Goal: Navigation & Orientation: Find specific page/section

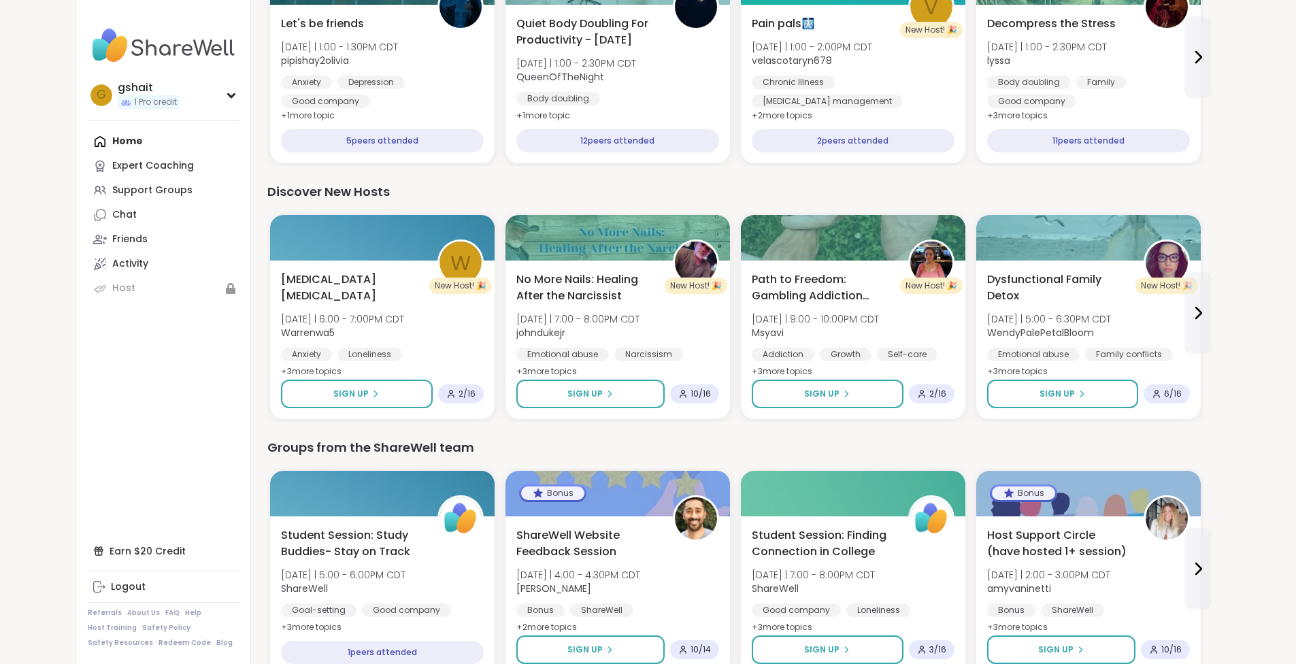
scroll to position [884, 0]
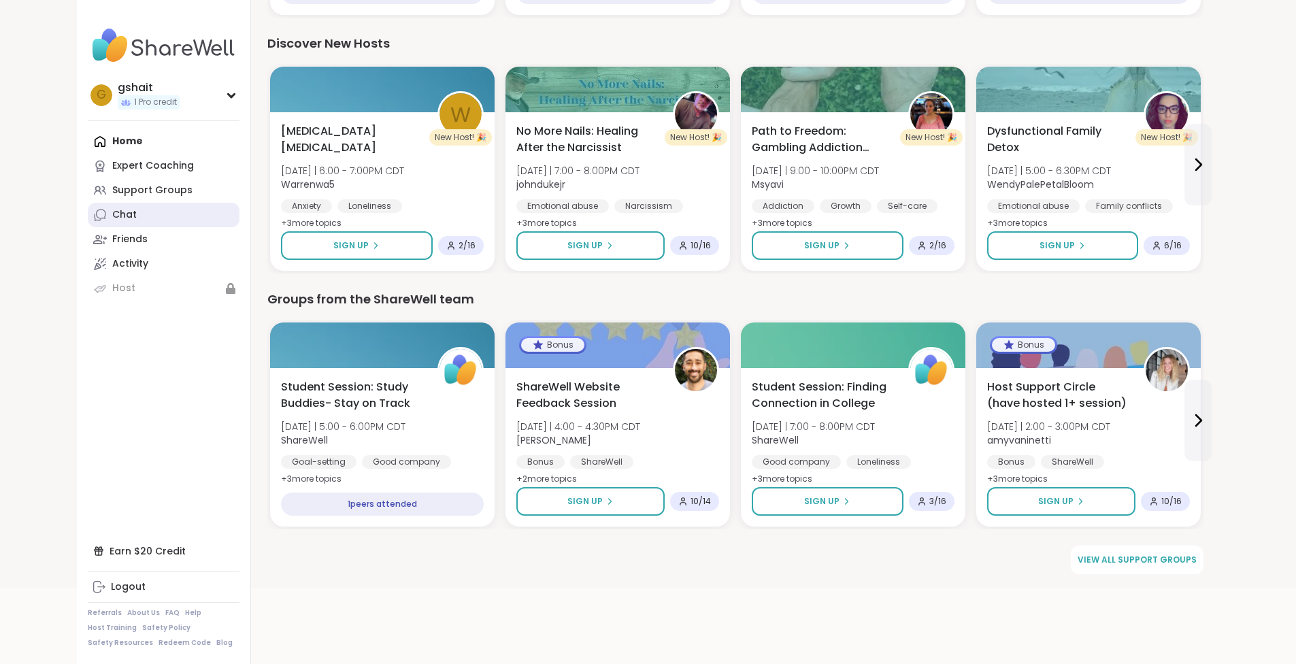
click at [112, 222] on div "Chat" at bounding box center [124, 215] width 24 height 14
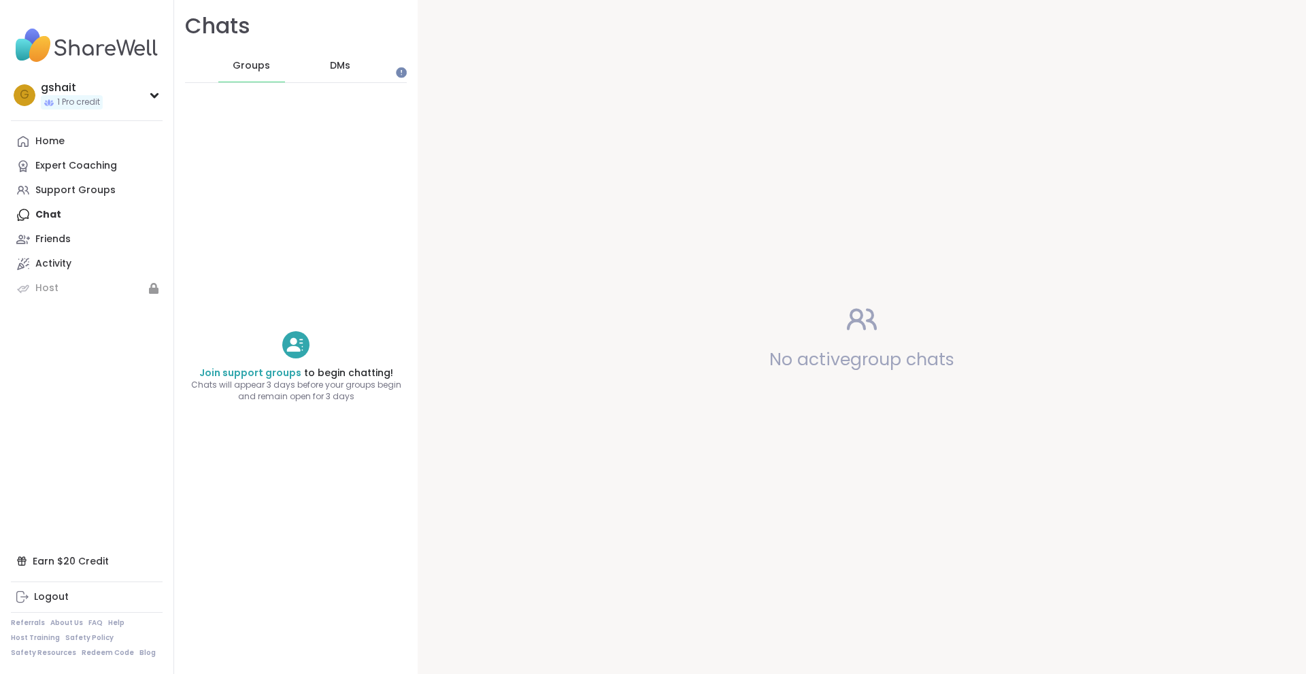
click at [285, 74] on div "Groups" at bounding box center [251, 66] width 67 height 33
click at [270, 73] on span "Groups" at bounding box center [251, 66] width 37 height 14
click at [115, 203] on link "Support Groups" at bounding box center [87, 190] width 152 height 24
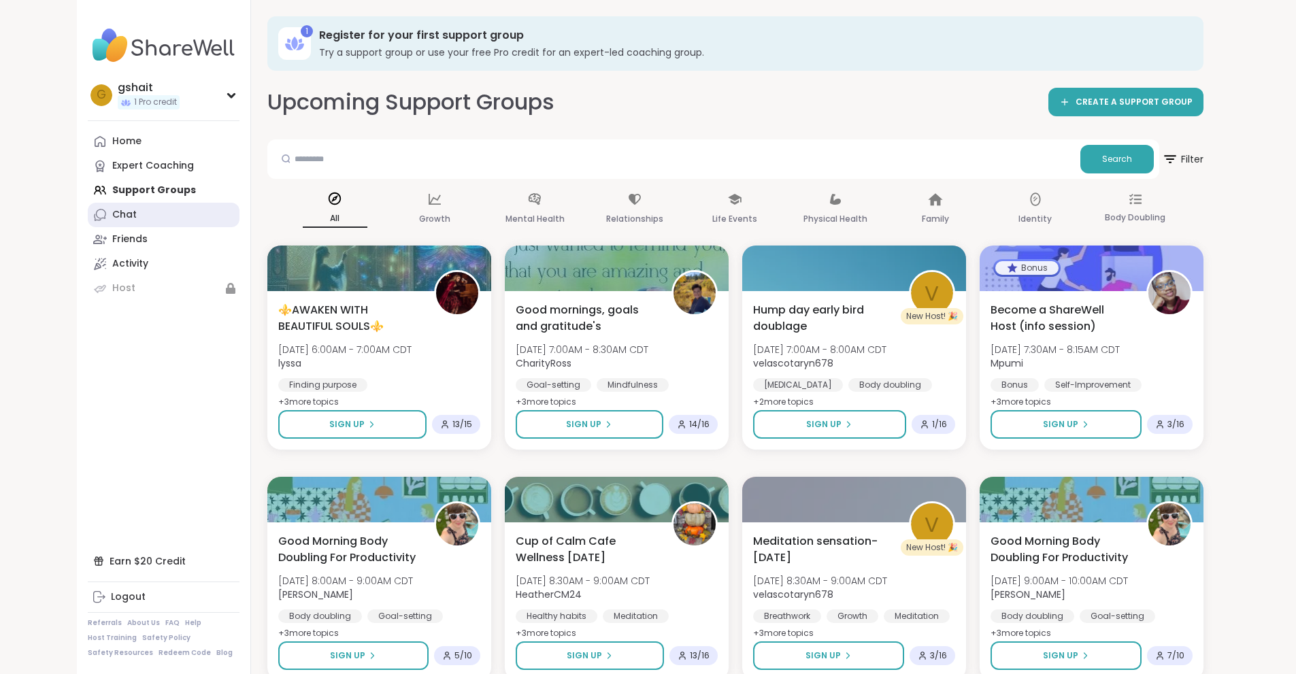
click at [88, 227] on link "Chat" at bounding box center [164, 215] width 152 height 24
